Goal: Task Accomplishment & Management: Manage account settings

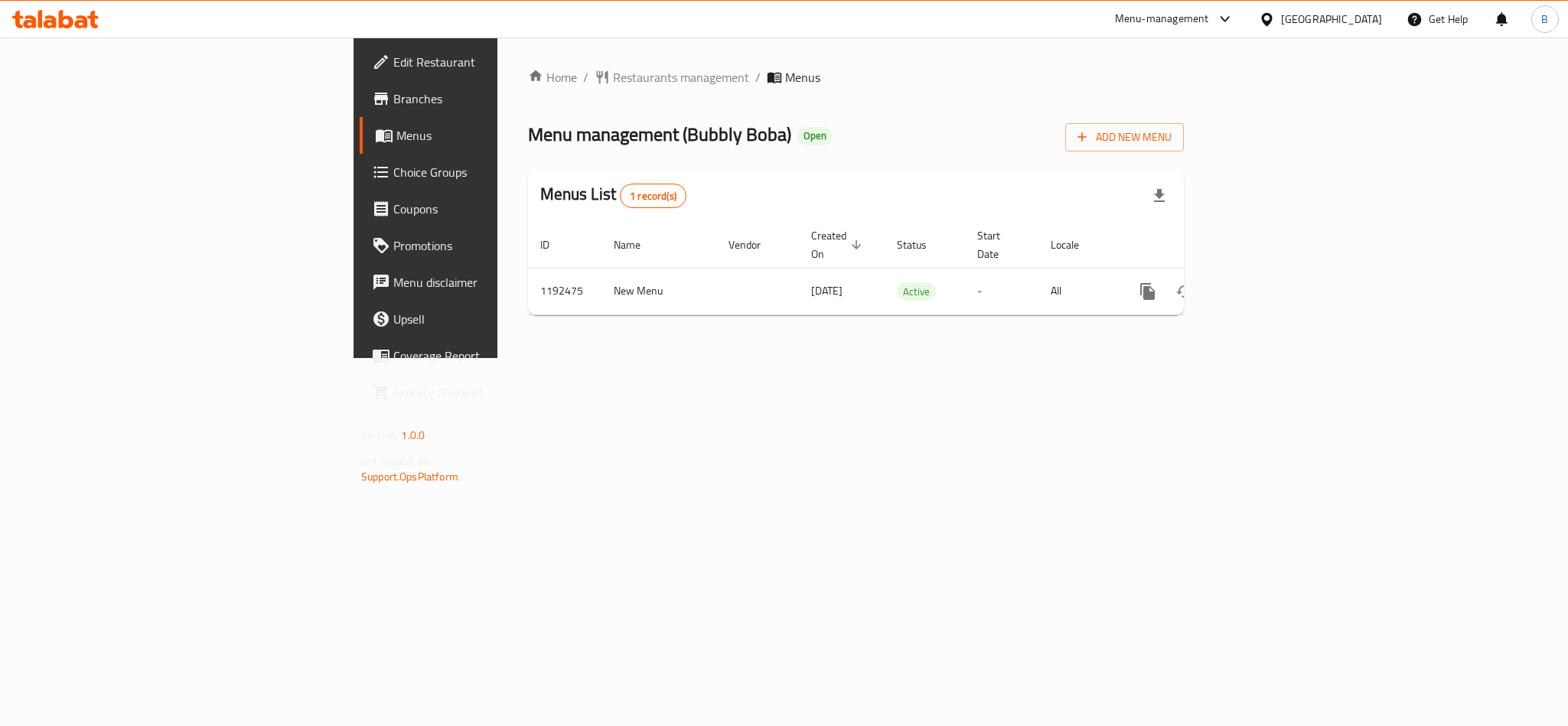
click at [393, 179] on span "Choice Groups" at bounding box center [497, 172] width 209 height 19
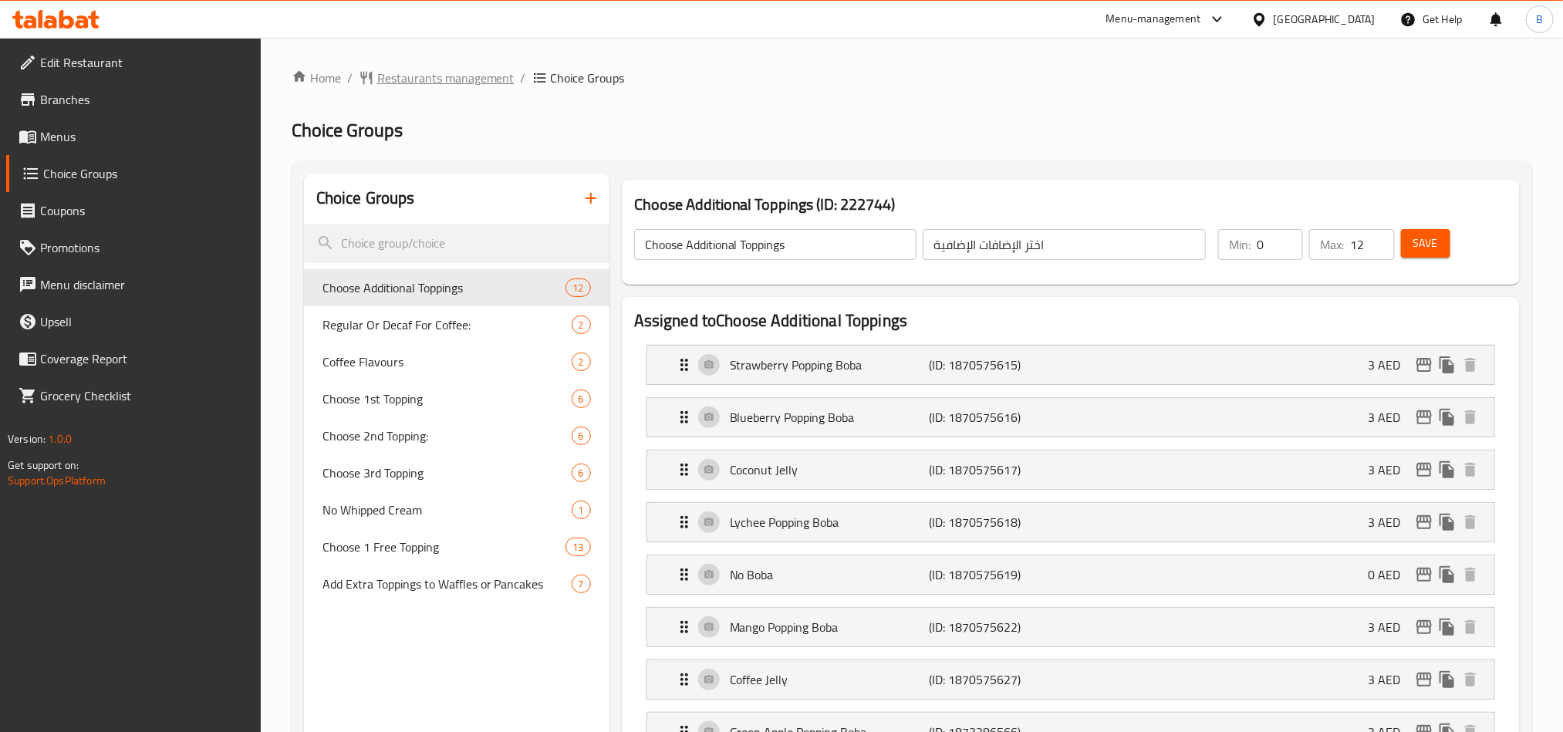
drag, startPoint x: 396, startPoint y: 96, endPoint x: 396, endPoint y: 84, distance: 11.6
click at [396, 84] on span "Restaurants management" at bounding box center [445, 78] width 137 height 19
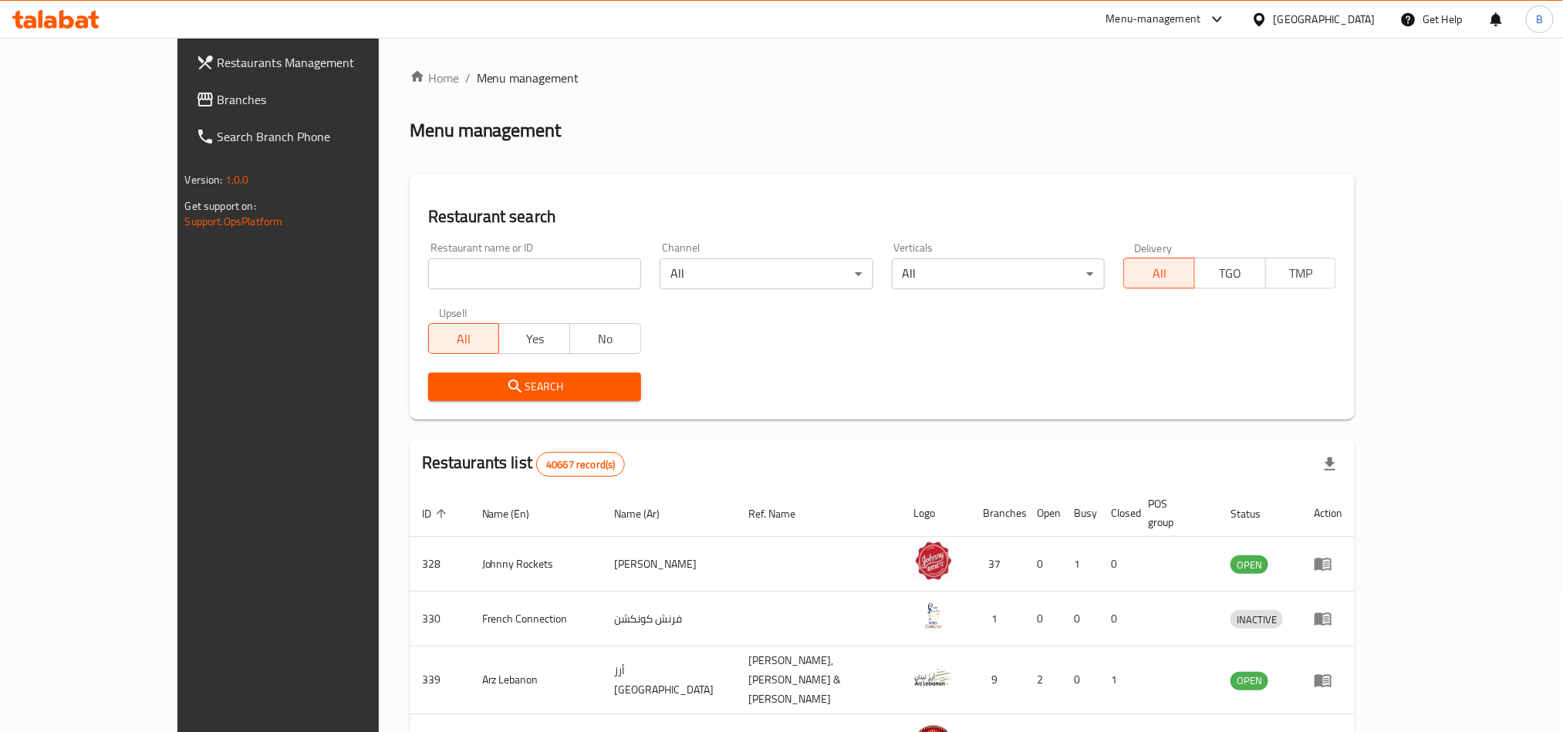
click at [419, 236] on div "Restaurant name or ID Restaurant name or ID" at bounding box center [534, 266] width 231 height 66
click at [428, 261] on input "search" at bounding box center [534, 273] width 213 height 31
click at [546, 265] on input "search" at bounding box center [534, 273] width 213 height 31
click at [430, 192] on div "Restaurant search Restaurant name or ID Restaurant name or ID Channel All ​ Ver…" at bounding box center [883, 297] width 946 height 246
click at [428, 227] on h2 "Restaurant search" at bounding box center [882, 216] width 909 height 23
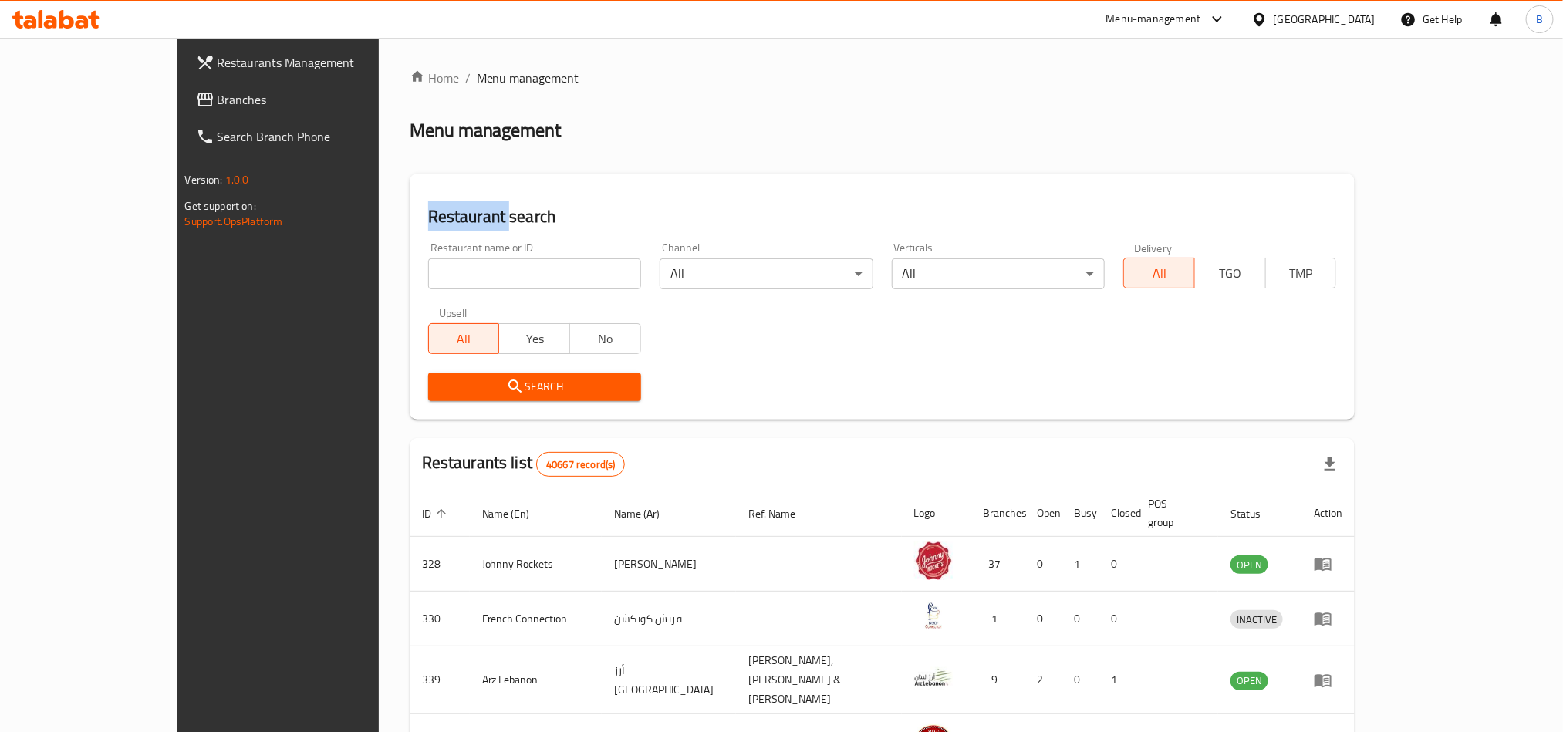
click at [428, 227] on h2 "Restaurant search" at bounding box center [882, 216] width 909 height 23
click at [498, 183] on div "Restaurant search Restaurant name or ID Restaurant name or ID Channel All ​ Ver…" at bounding box center [883, 297] width 946 height 246
click at [428, 214] on h2 "Restaurant search" at bounding box center [882, 216] width 909 height 23
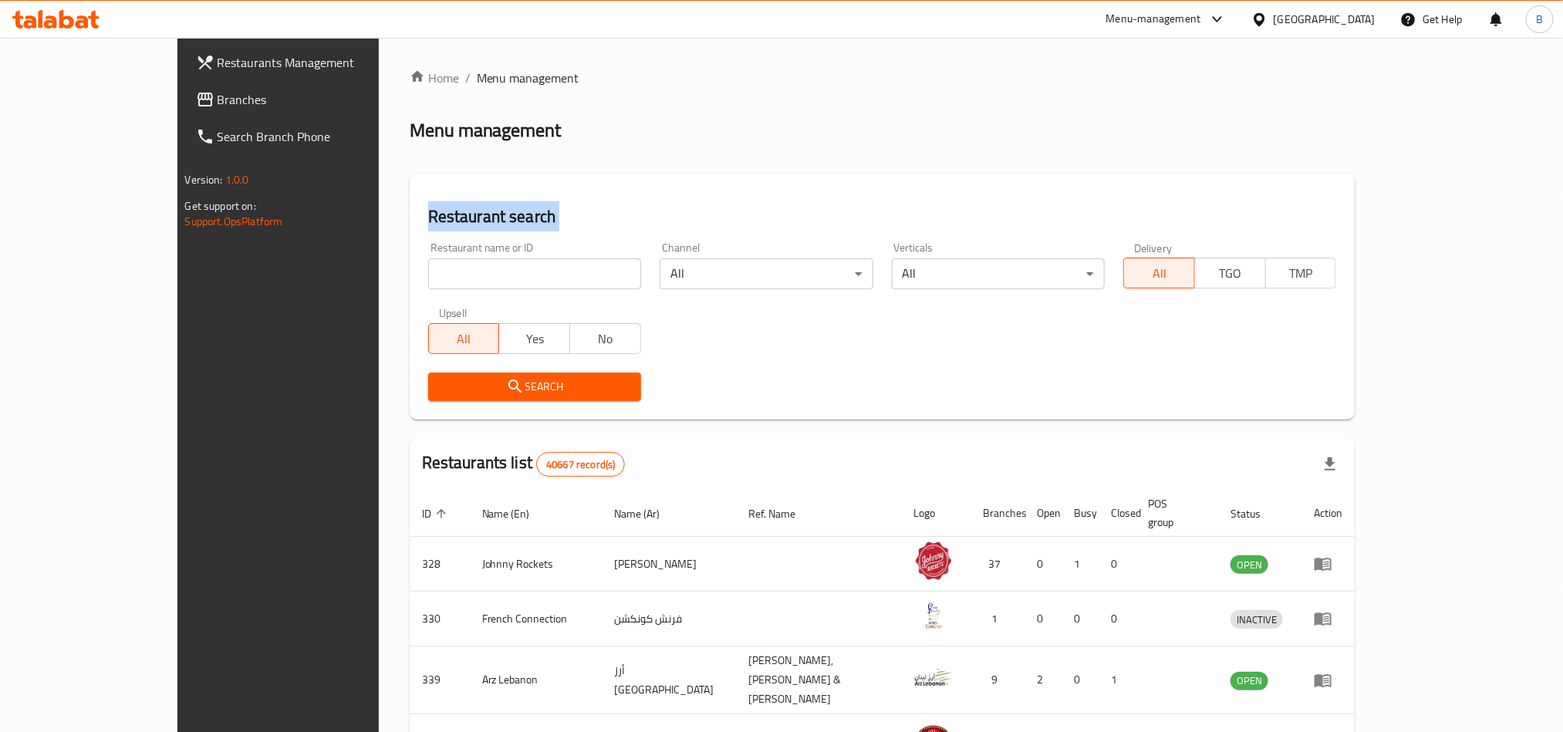
click at [428, 214] on h2 "Restaurant search" at bounding box center [882, 216] width 909 height 23
click at [438, 205] on h2 "Restaurant search" at bounding box center [882, 216] width 909 height 23
click at [428, 208] on h2 "Restaurant search" at bounding box center [882, 216] width 909 height 23
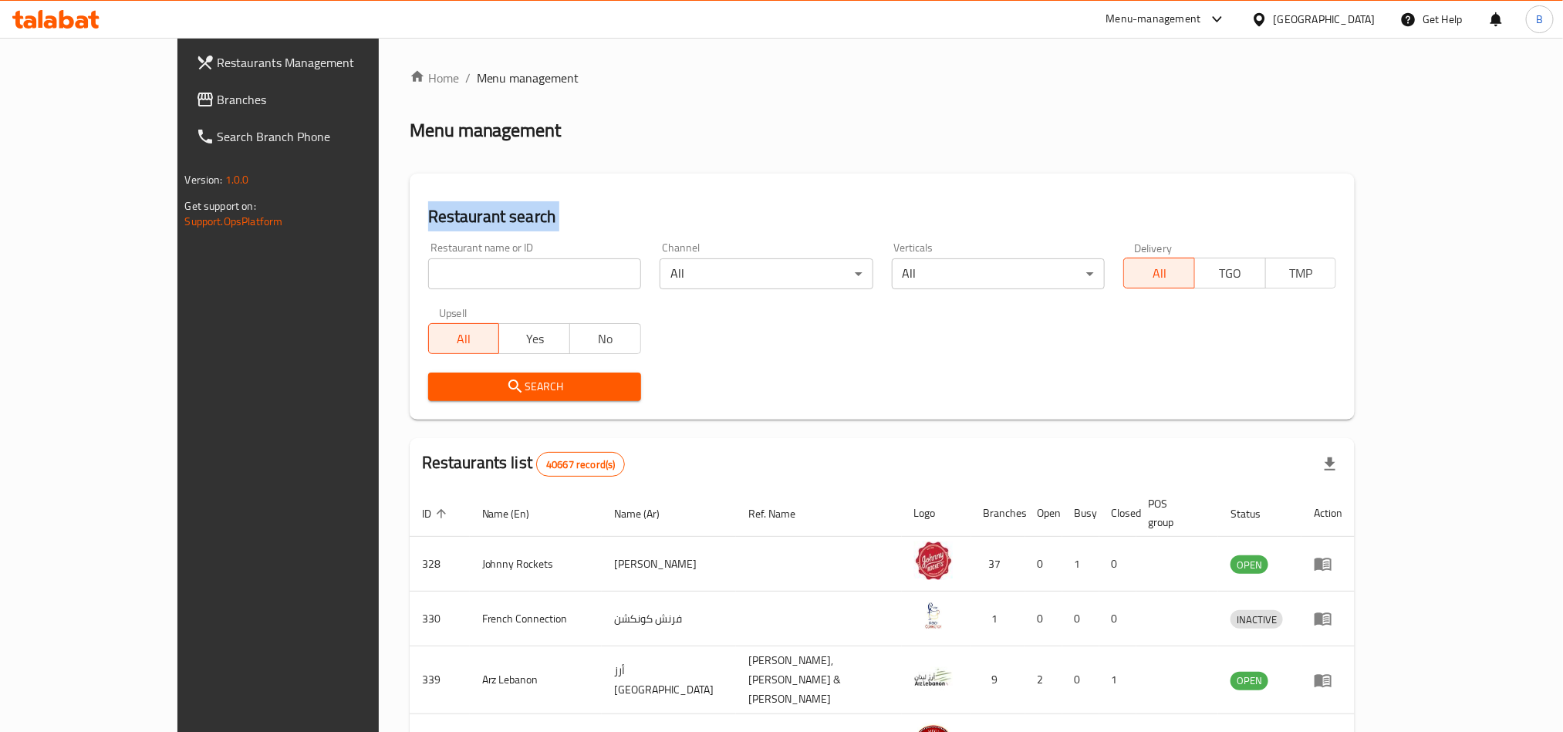
click at [1264, 19] on icon at bounding box center [1258, 18] width 11 height 13
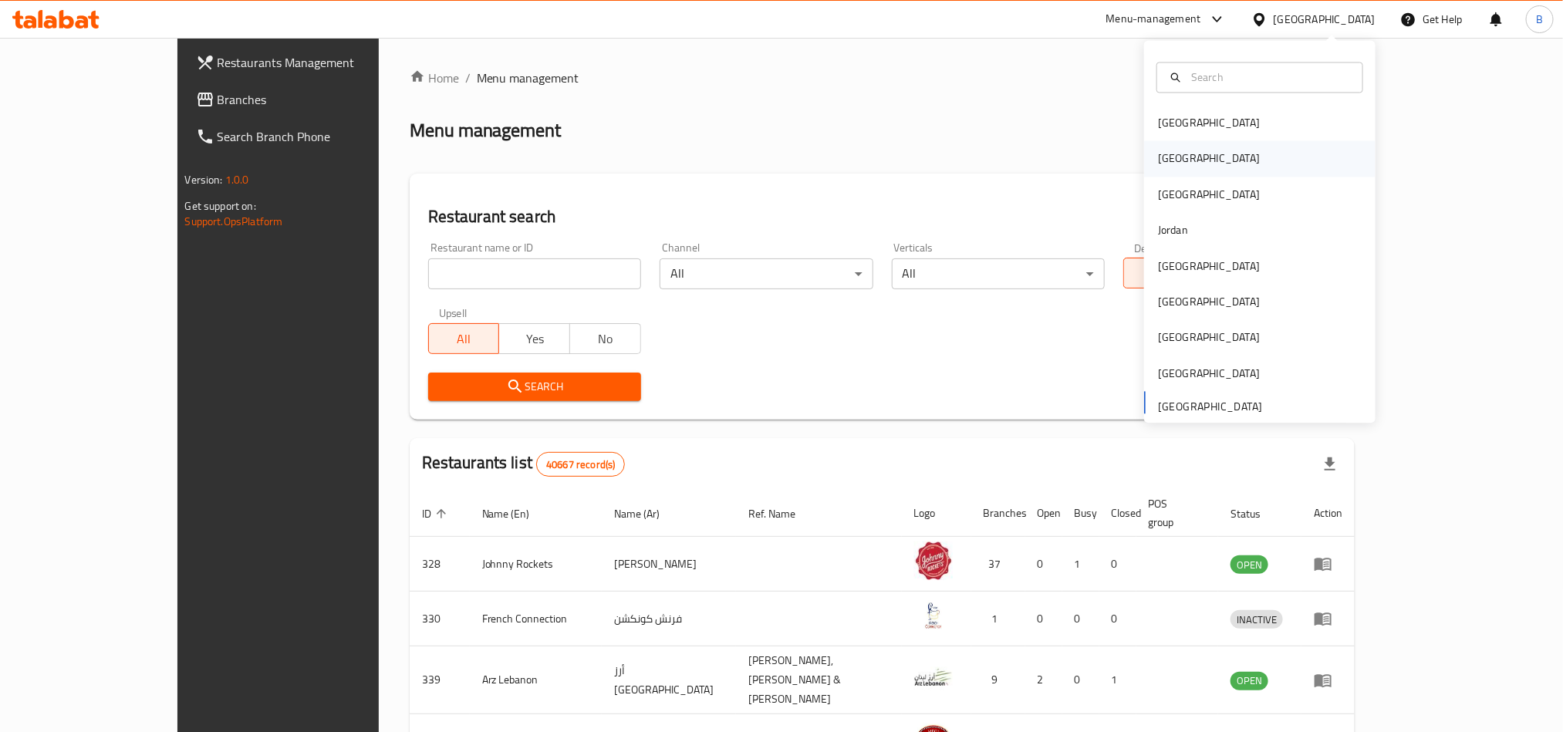
click at [1189, 167] on div "[GEOGRAPHIC_DATA]" at bounding box center [1259, 158] width 231 height 35
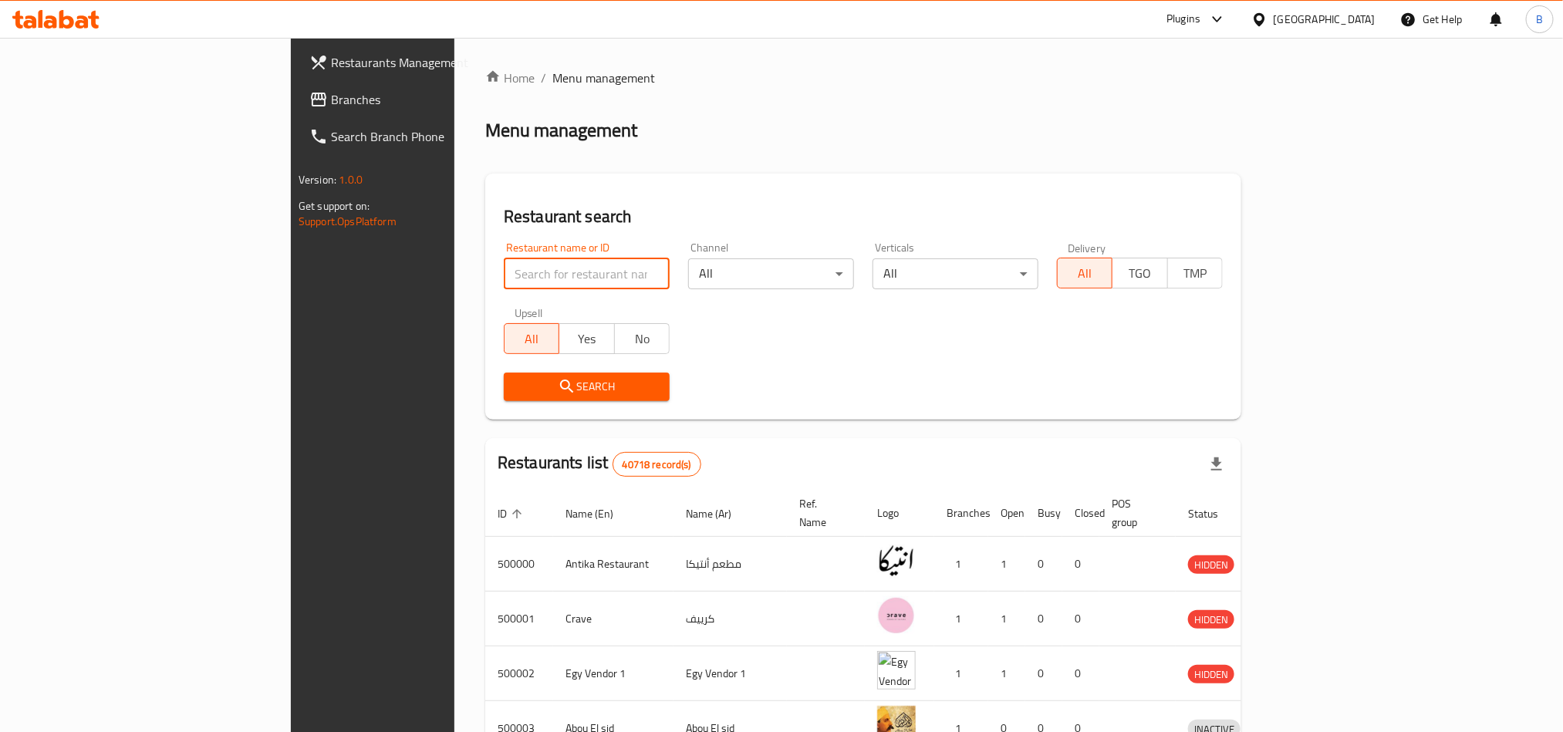
click at [504, 285] on input "search" at bounding box center [587, 273] width 166 height 31
paste input "692513"
type input "692513"
click button "Search" at bounding box center [587, 387] width 166 height 29
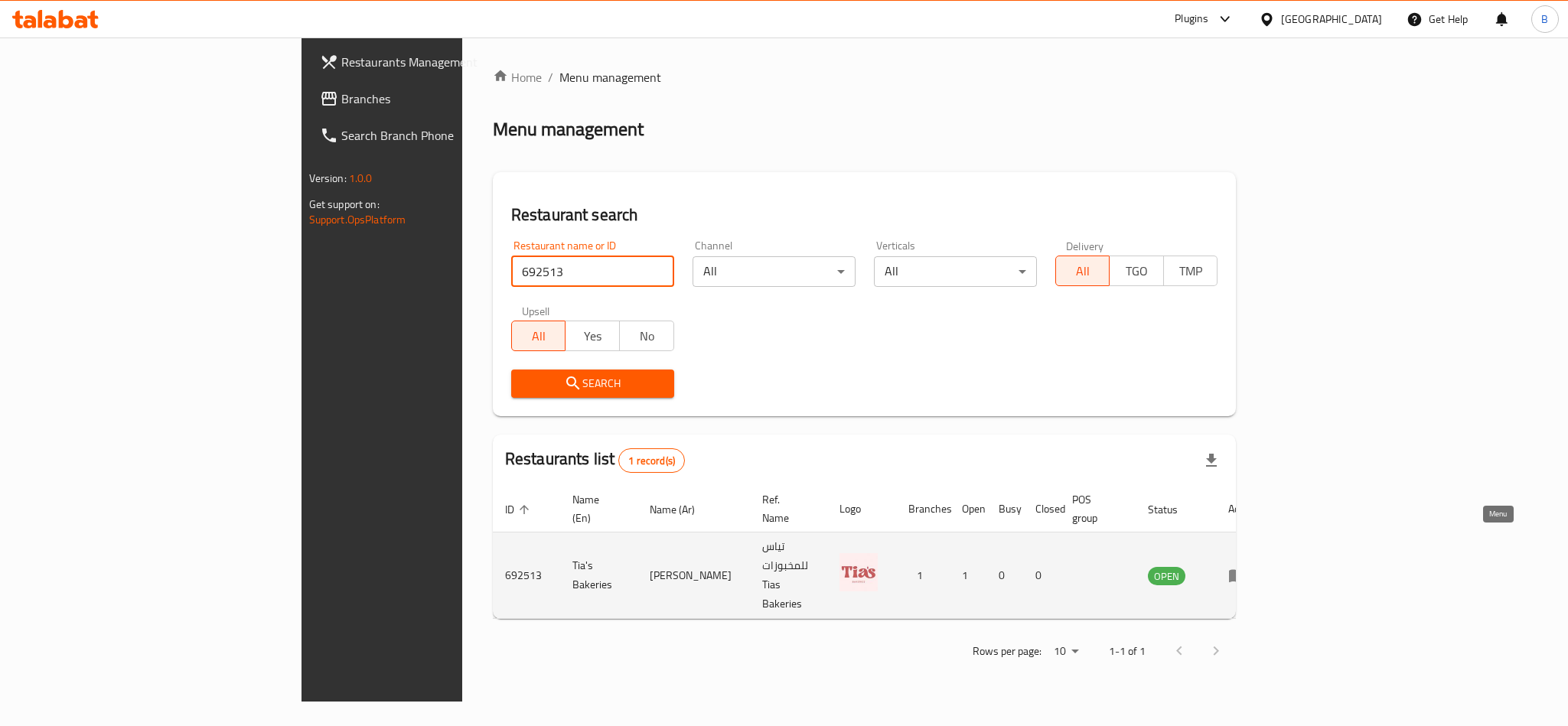
click at [1257, 566] on link "enhanced table" at bounding box center [1242, 575] width 29 height 19
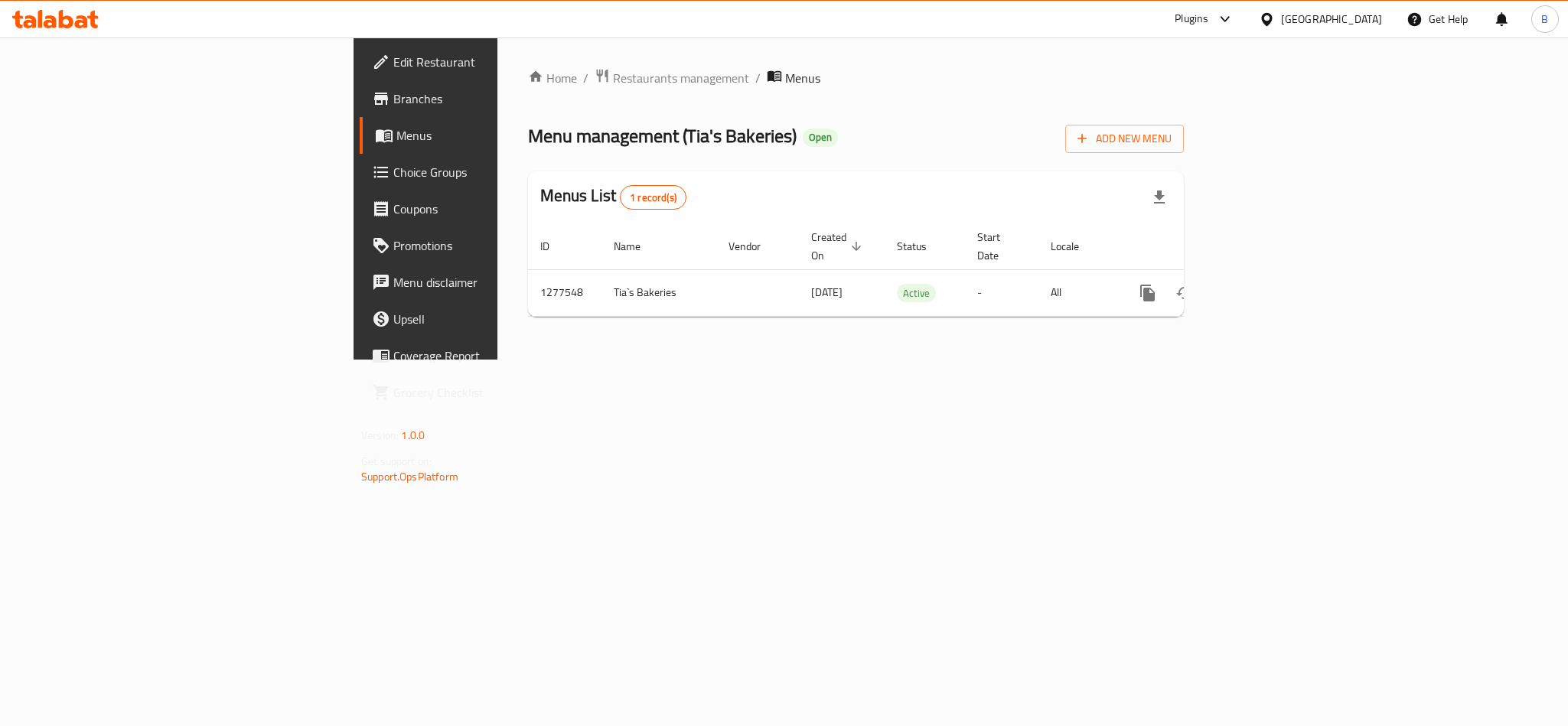
click at [393, 108] on span "Branches" at bounding box center [497, 98] width 209 height 19
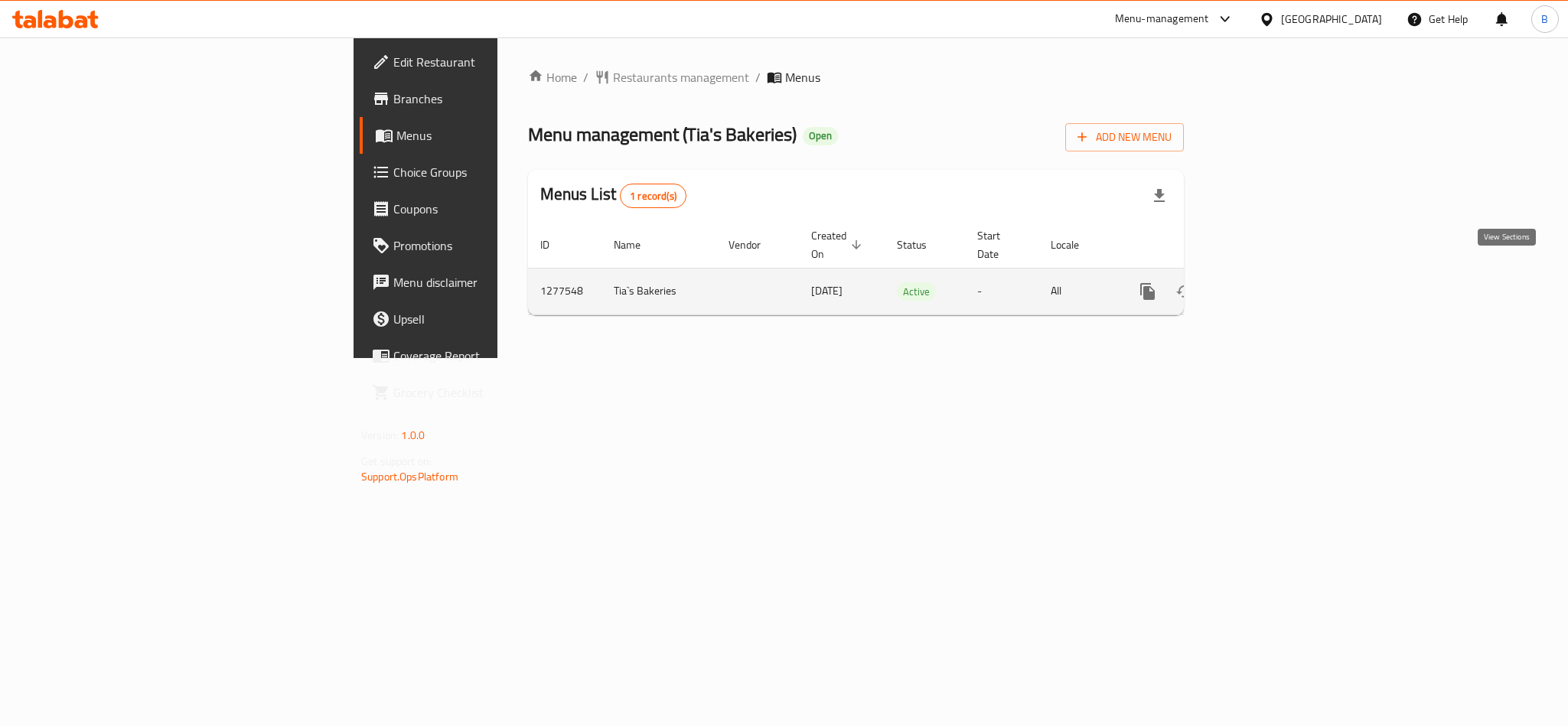
click at [1266, 283] on icon "enhanced table" at bounding box center [1258, 292] width 19 height 19
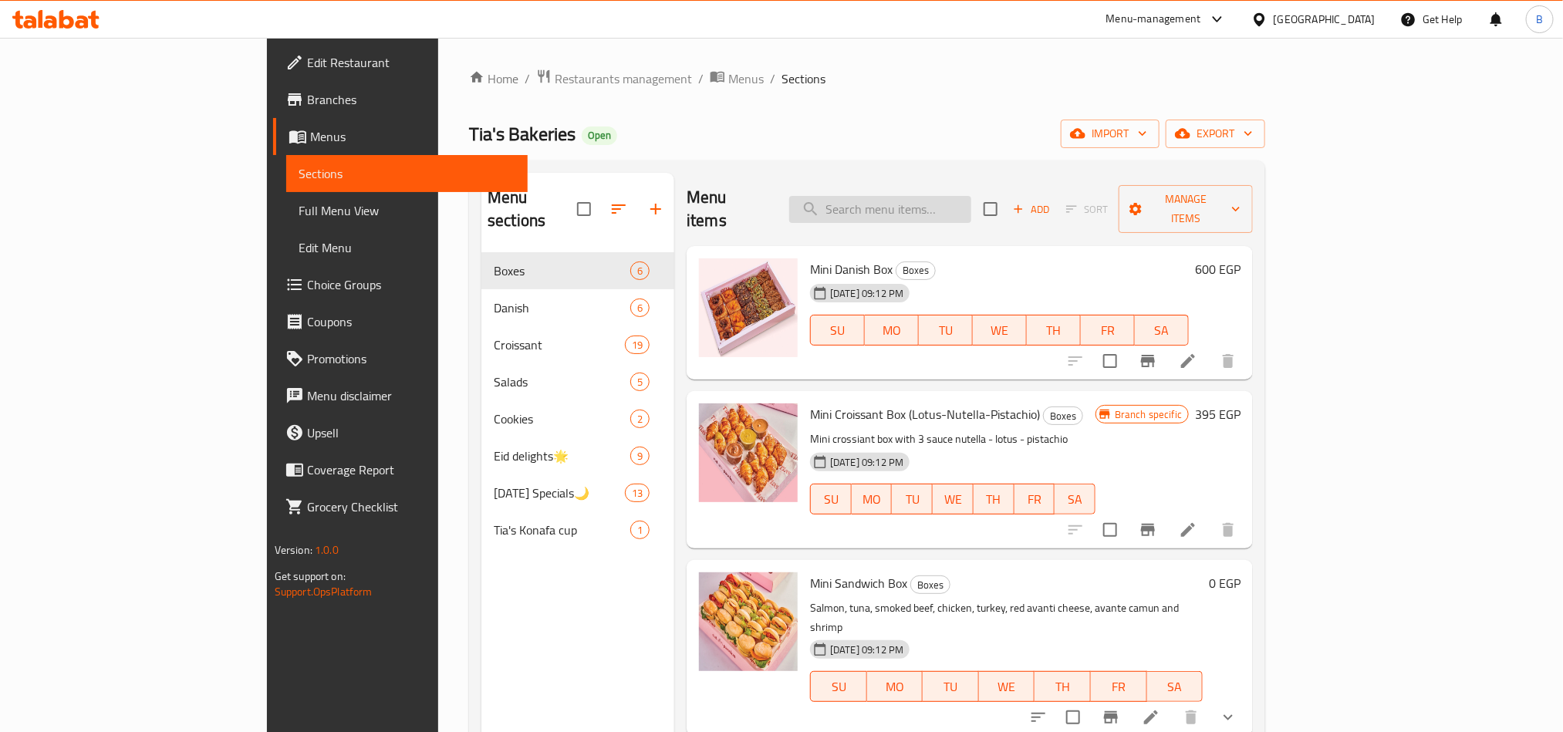
click at [940, 196] on input "search" at bounding box center [880, 209] width 182 height 27
paste input "الميني كرواسون حلو"
type input "الميني كرواسون حلو"
click at [845, 403] on span "Mini Croissant Box (Lotus-Nutella-Pistachio)" at bounding box center [925, 414] width 230 height 23
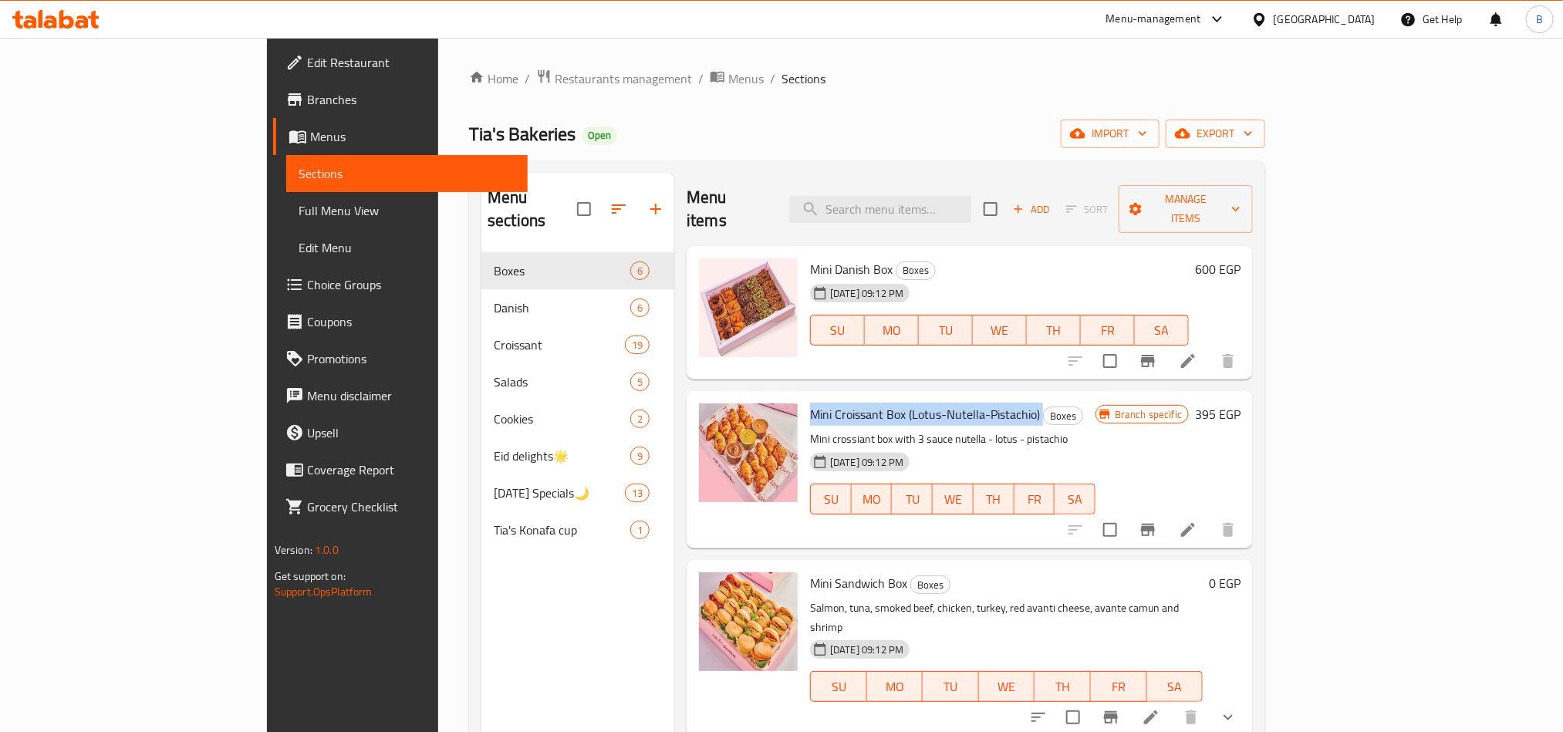
click at [845, 403] on span "Mini Croissant Box (Lotus-Nutella-Pistachio)" at bounding box center [925, 414] width 230 height 23
click at [1157, 521] on icon "Branch-specific-item" at bounding box center [1148, 530] width 19 height 19
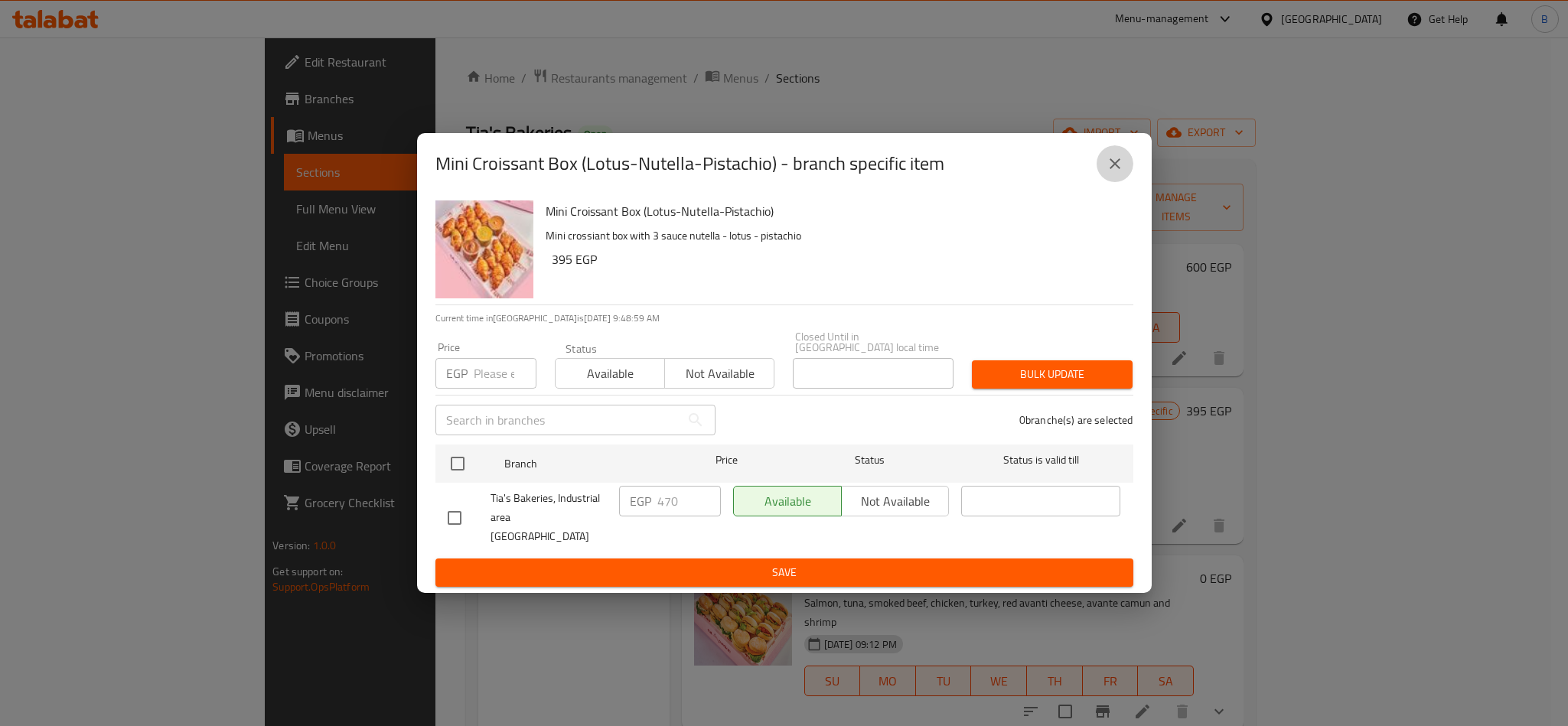
click at [1100, 168] on button "close" at bounding box center [1114, 164] width 37 height 37
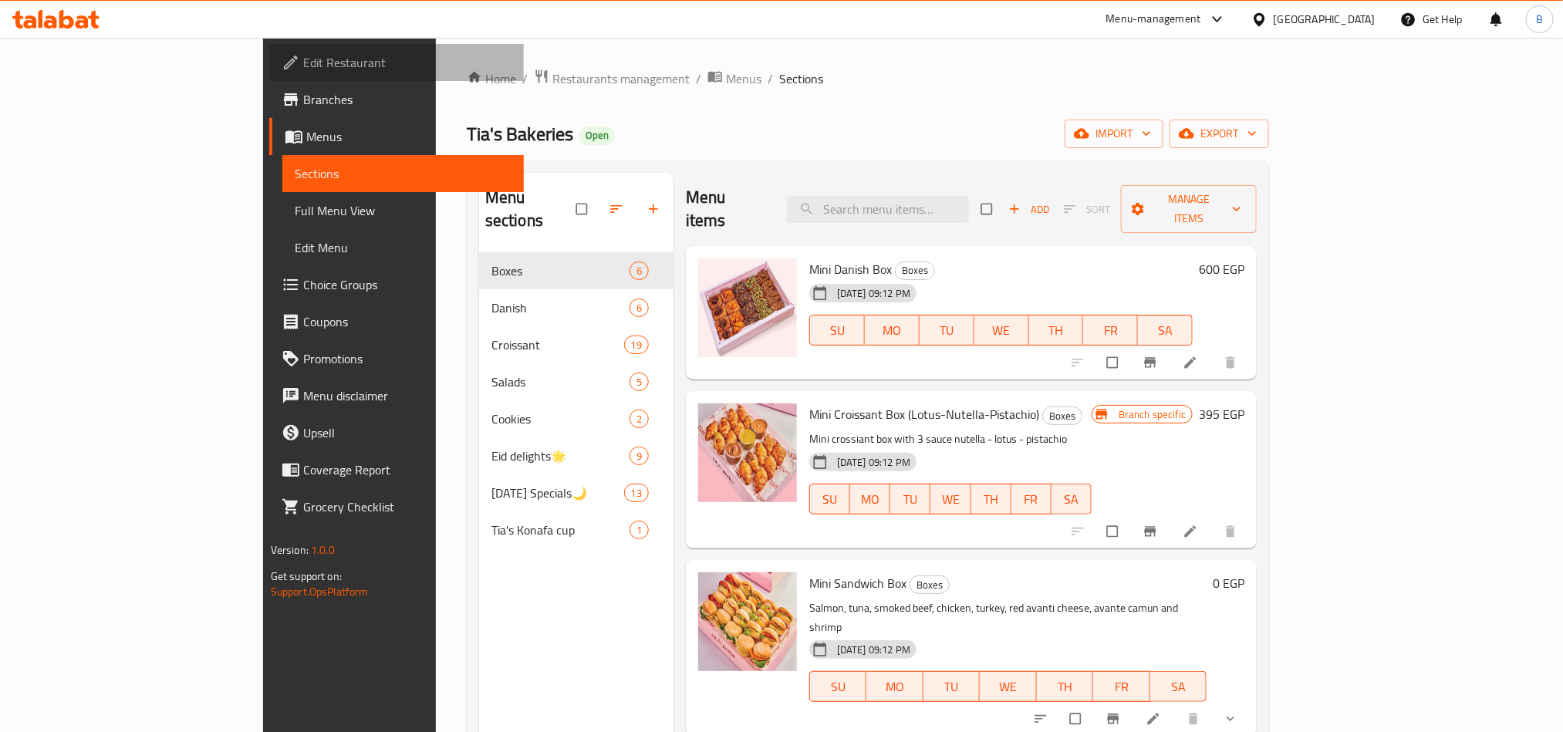
click at [303, 68] on span "Edit Restaurant" at bounding box center [407, 62] width 208 height 19
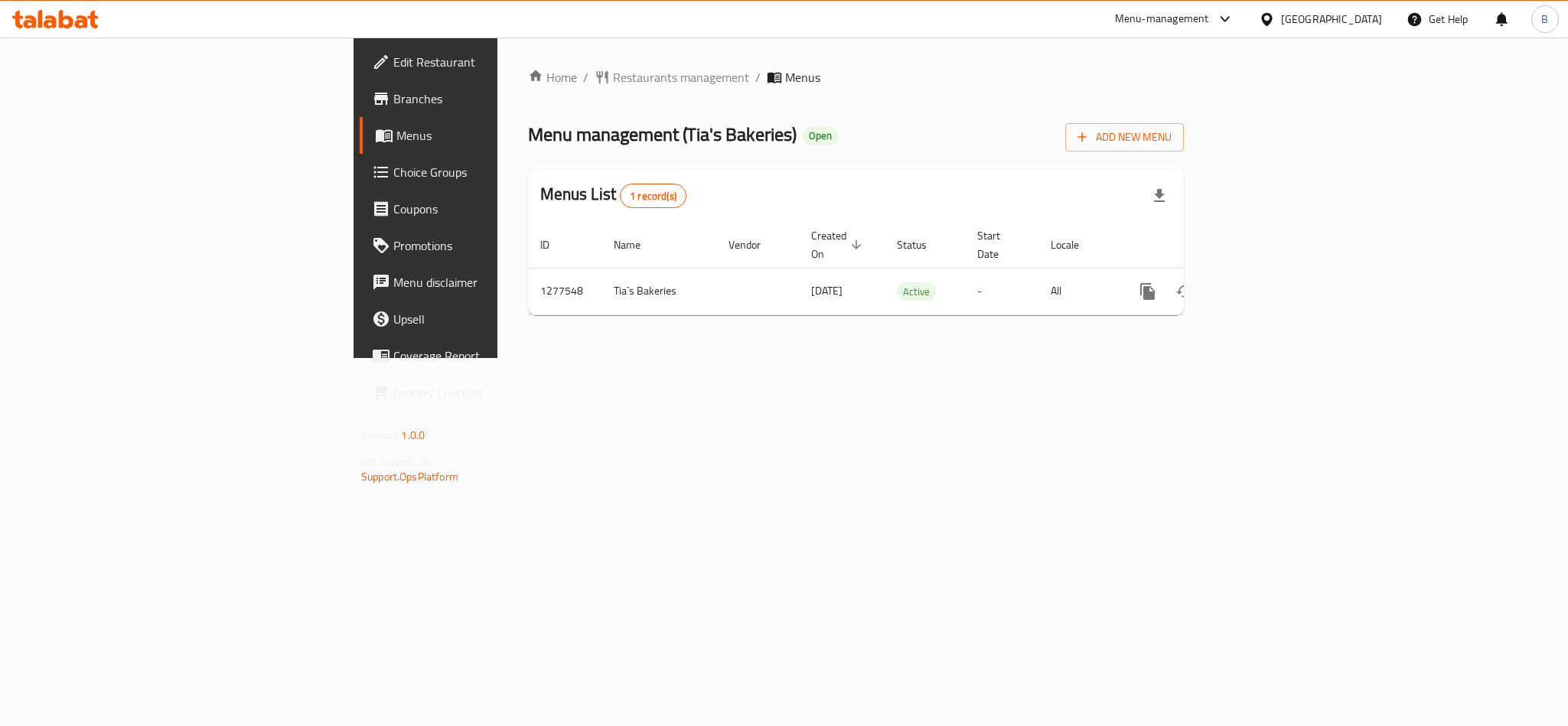
click at [393, 105] on span "Branches" at bounding box center [497, 98] width 209 height 19
